Goal: Information Seeking & Learning: Learn about a topic

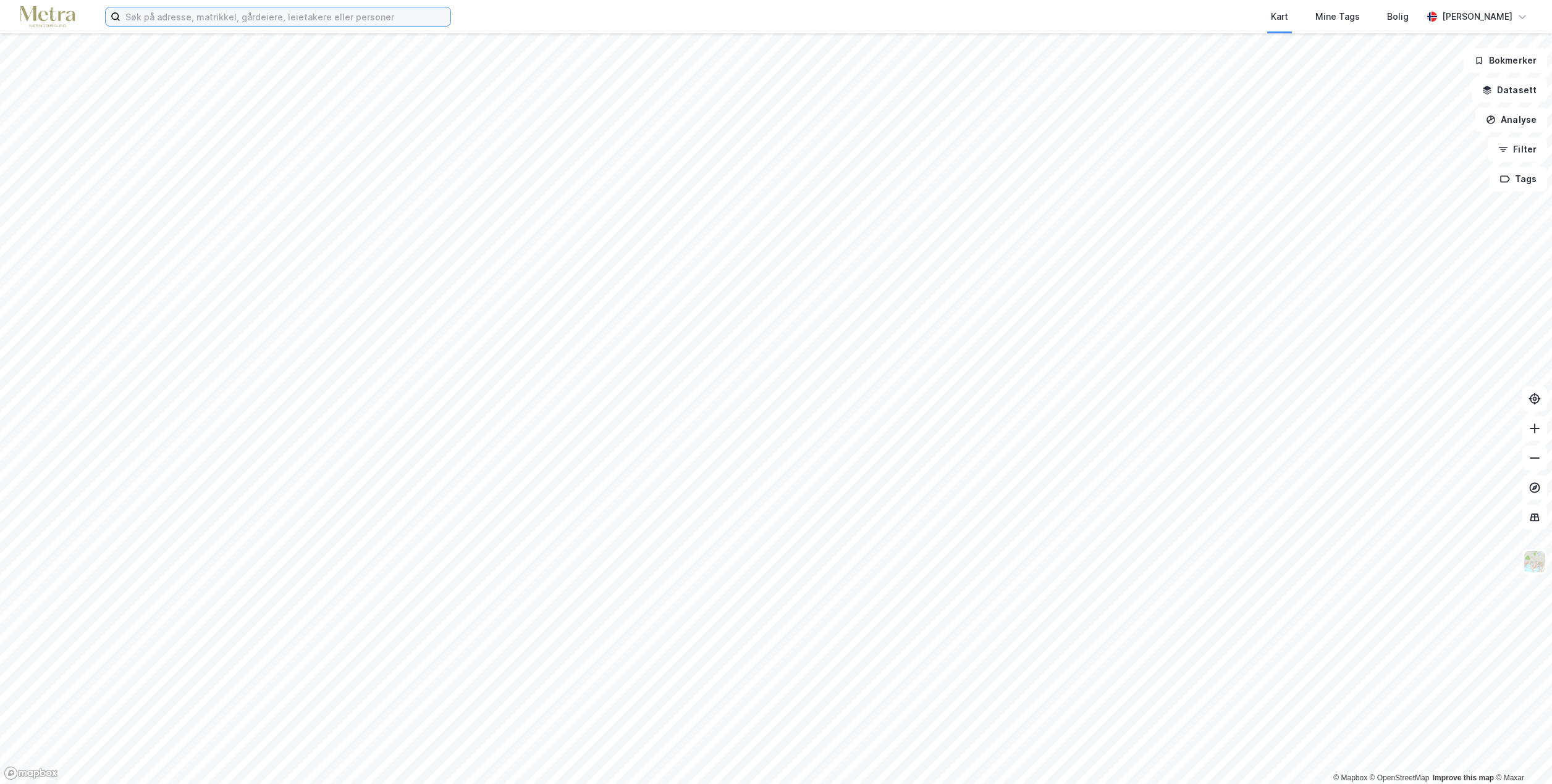
click at [328, 20] on input at bounding box center [285, 16] width 330 height 18
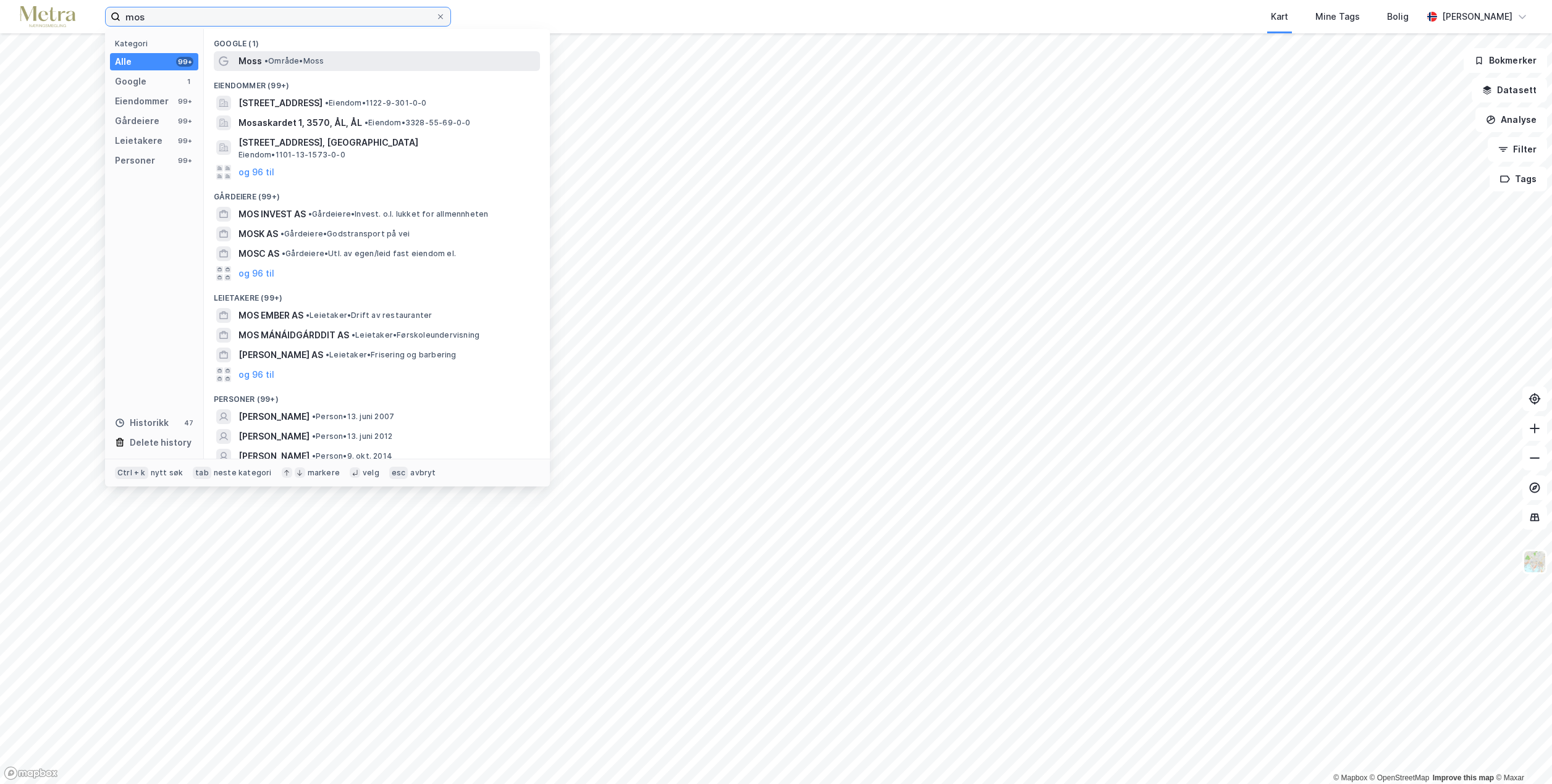
type input "mos"
click at [305, 57] on span "• Område • Moss" at bounding box center [294, 61] width 59 height 10
